Goal: Find specific page/section: Find specific page/section

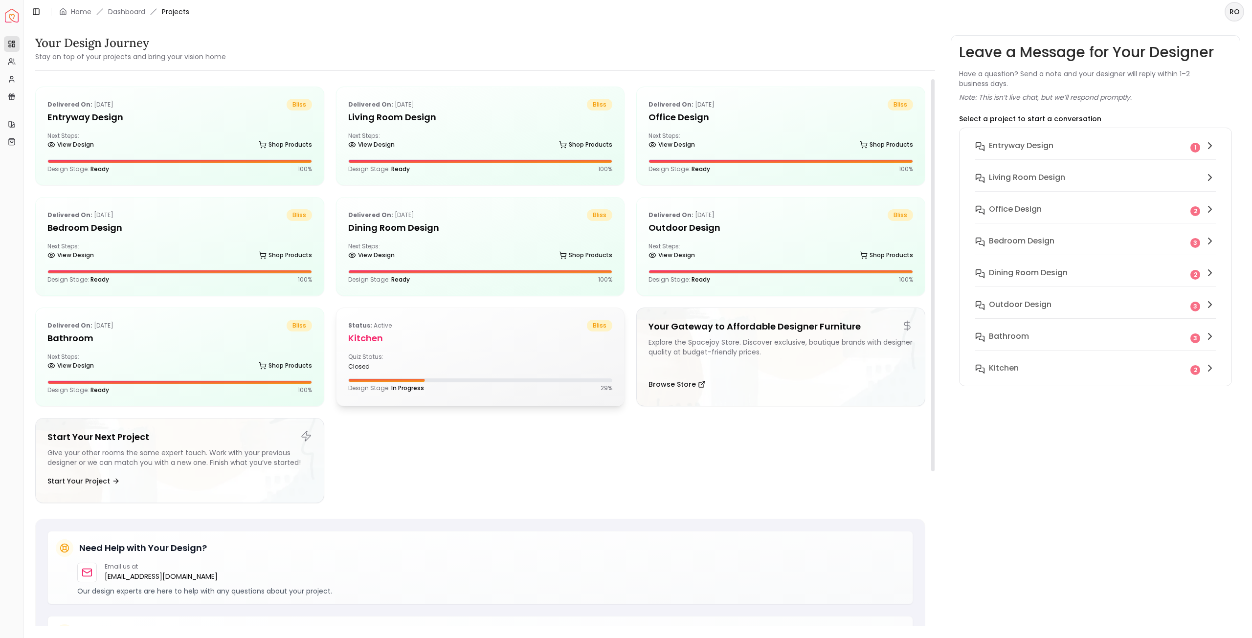
click at [486, 331] on h5 "Kitchen" at bounding box center [480, 338] width 265 height 14
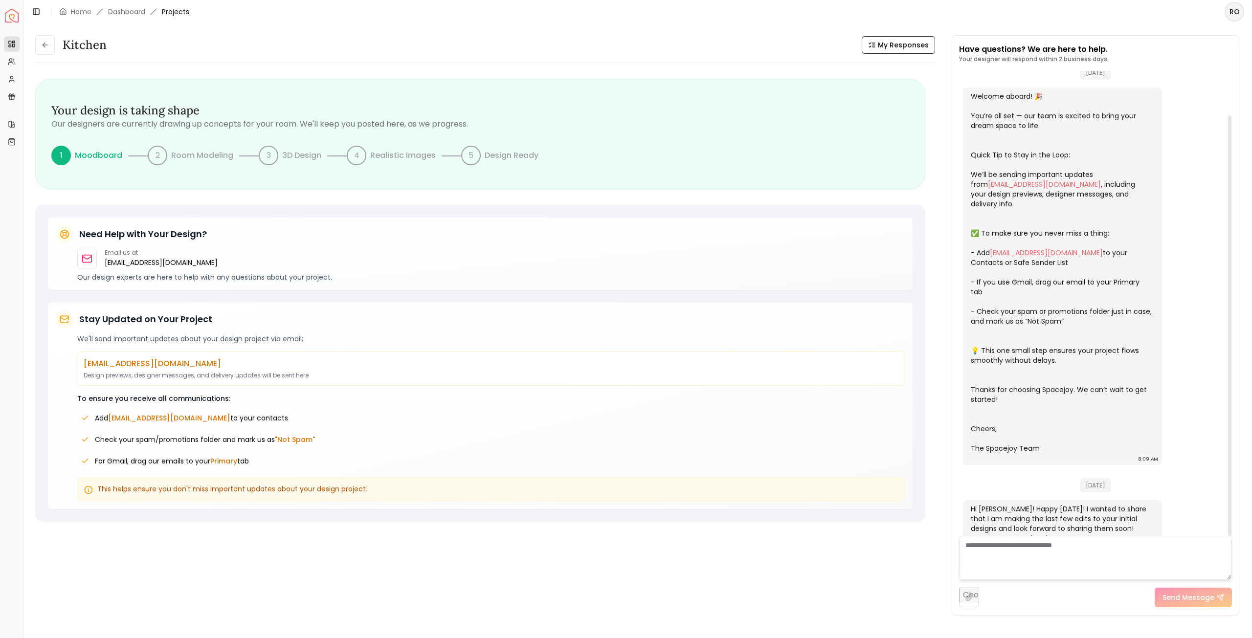
scroll to position [49, 0]
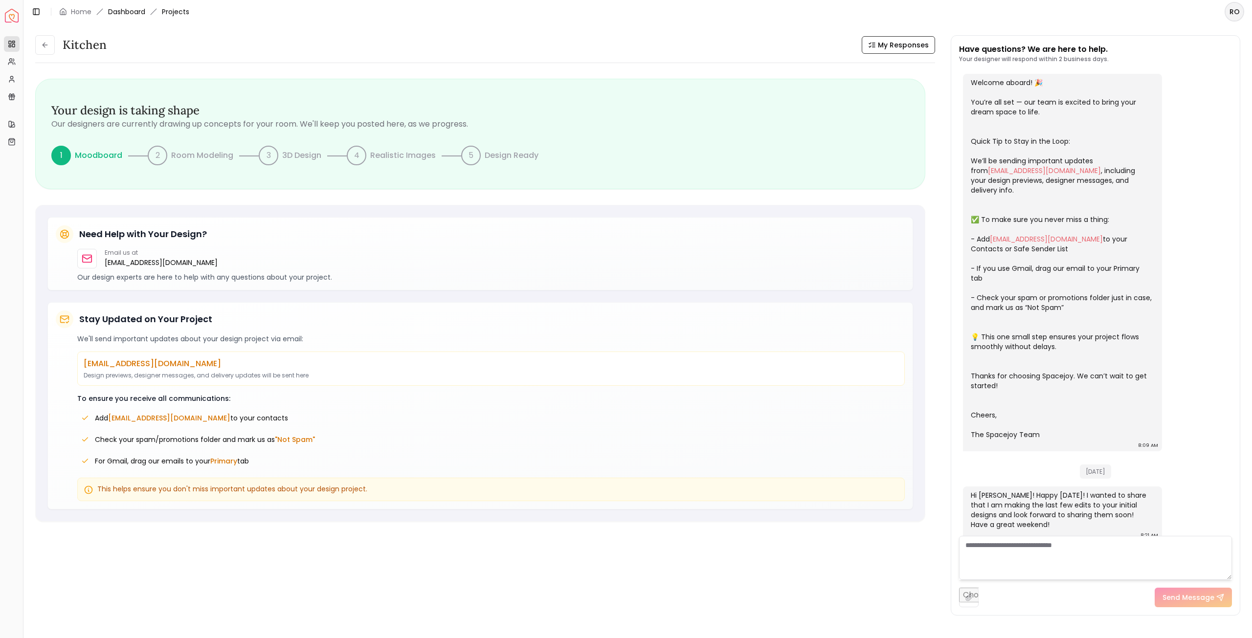
click at [124, 15] on link "Dashboard" at bounding box center [126, 12] width 37 height 10
